Goal: Task Accomplishment & Management: Use online tool/utility

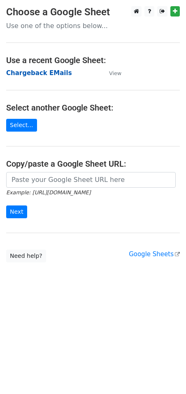
click at [49, 75] on strong "Chargeback EMails" at bounding box center [39, 72] width 66 height 7
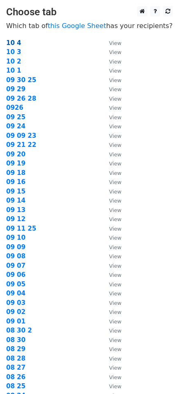
click at [12, 45] on strong "10 4" at bounding box center [13, 42] width 15 height 7
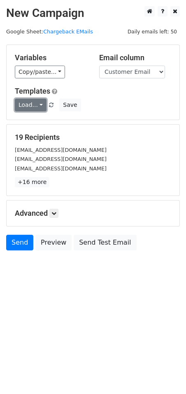
click at [38, 109] on link "Load..." at bounding box center [31, 105] width 32 height 13
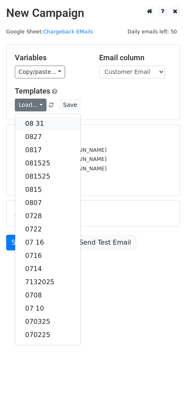
click at [39, 120] on link "08 31" at bounding box center [47, 123] width 65 height 13
